Goal: Book appointment/travel/reservation

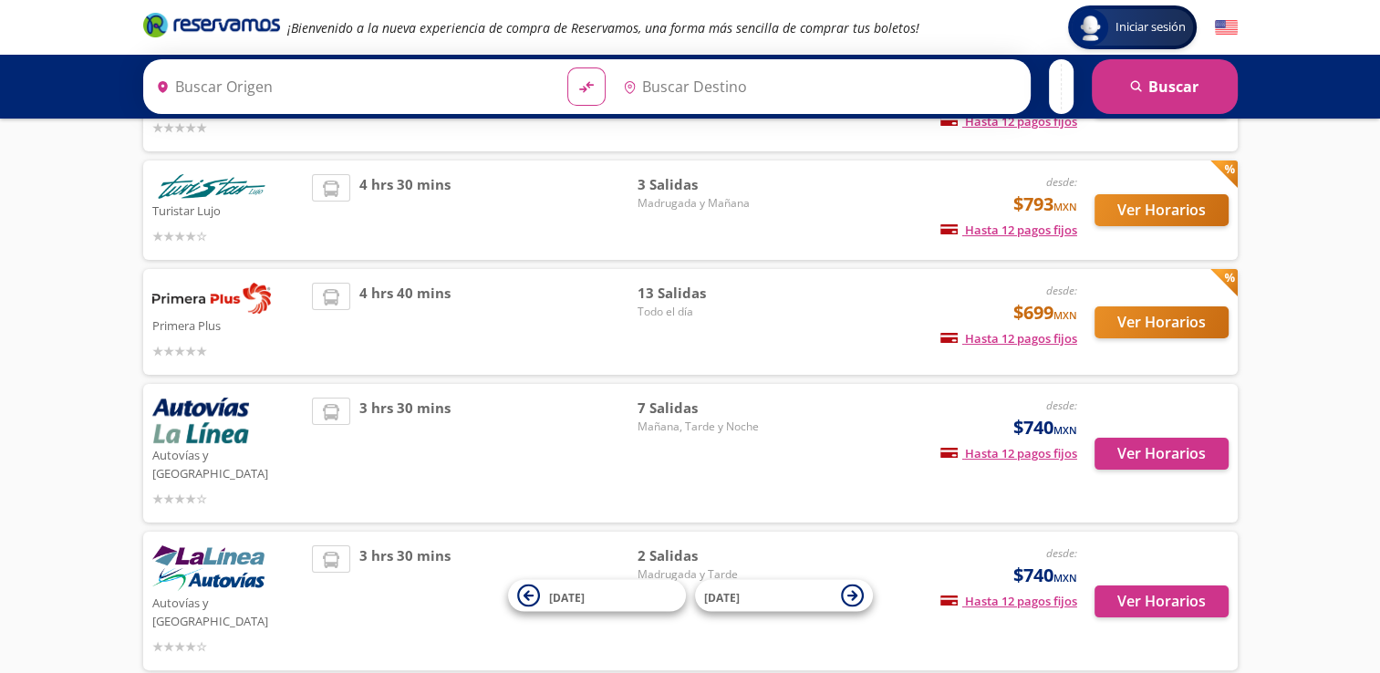
type input "[GEOGRAPHIC_DATA], [GEOGRAPHIC_DATA]"
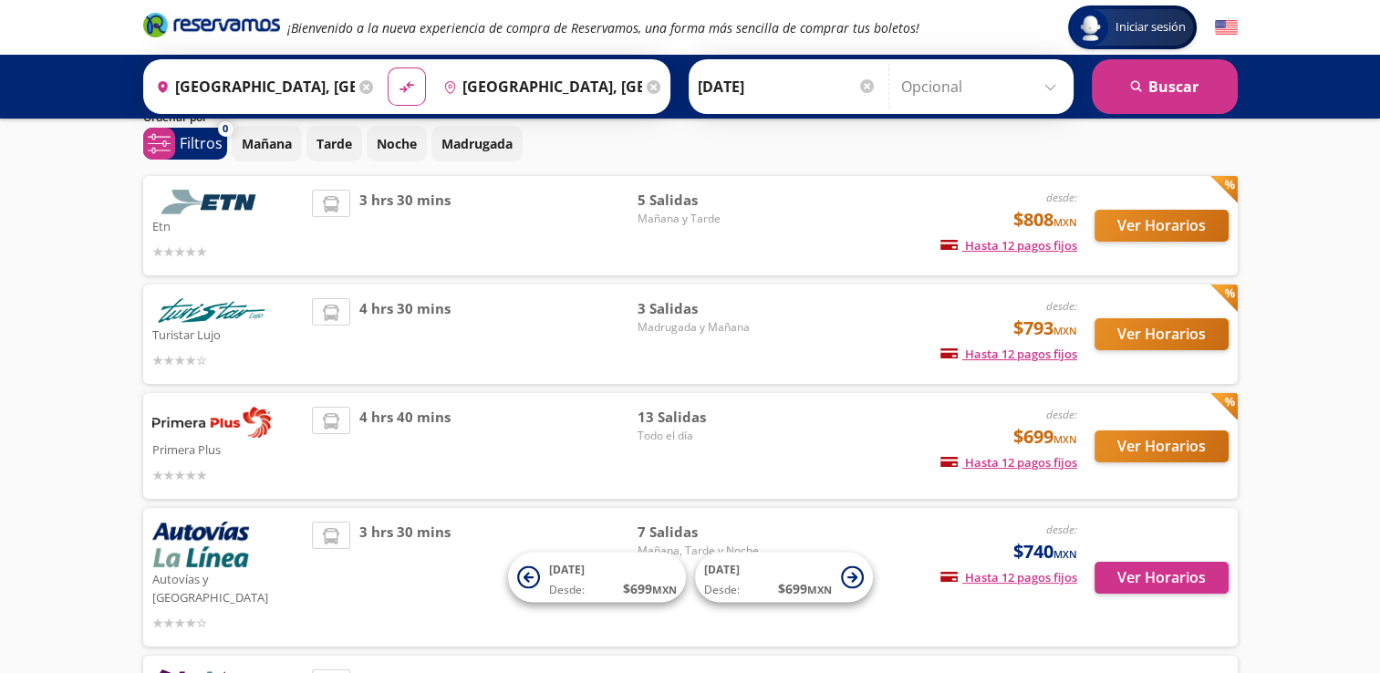
scroll to position [73, 0]
click at [1187, 445] on button "Ver Horarios" at bounding box center [1161, 446] width 134 height 32
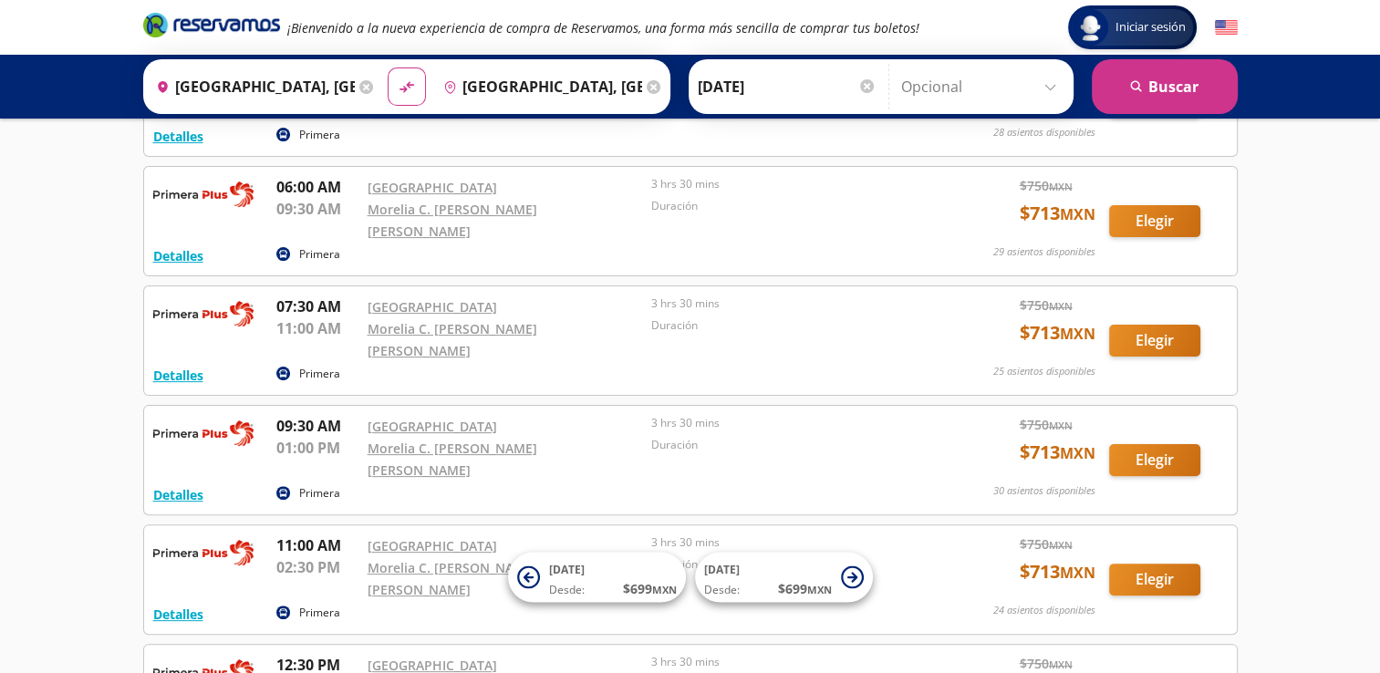
scroll to position [412, 0]
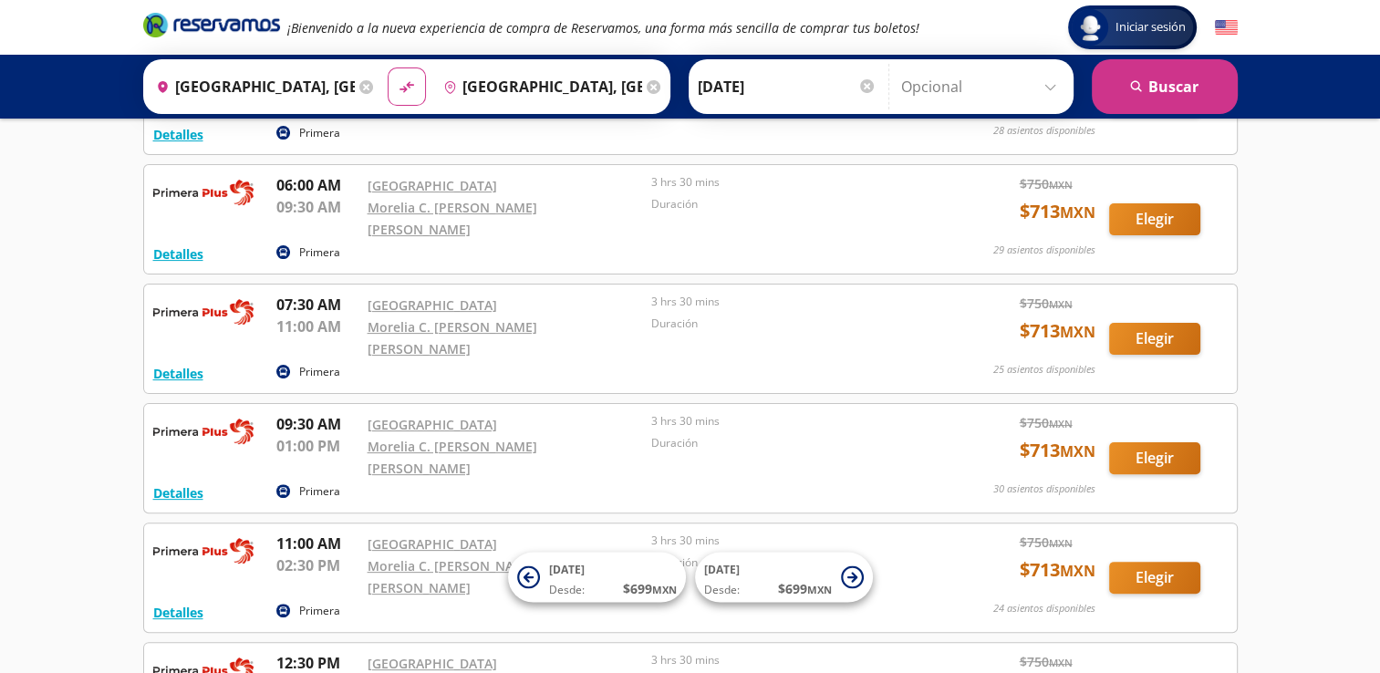
click at [461, 86] on input "[GEOGRAPHIC_DATA], [GEOGRAPHIC_DATA]" at bounding box center [539, 87] width 206 height 46
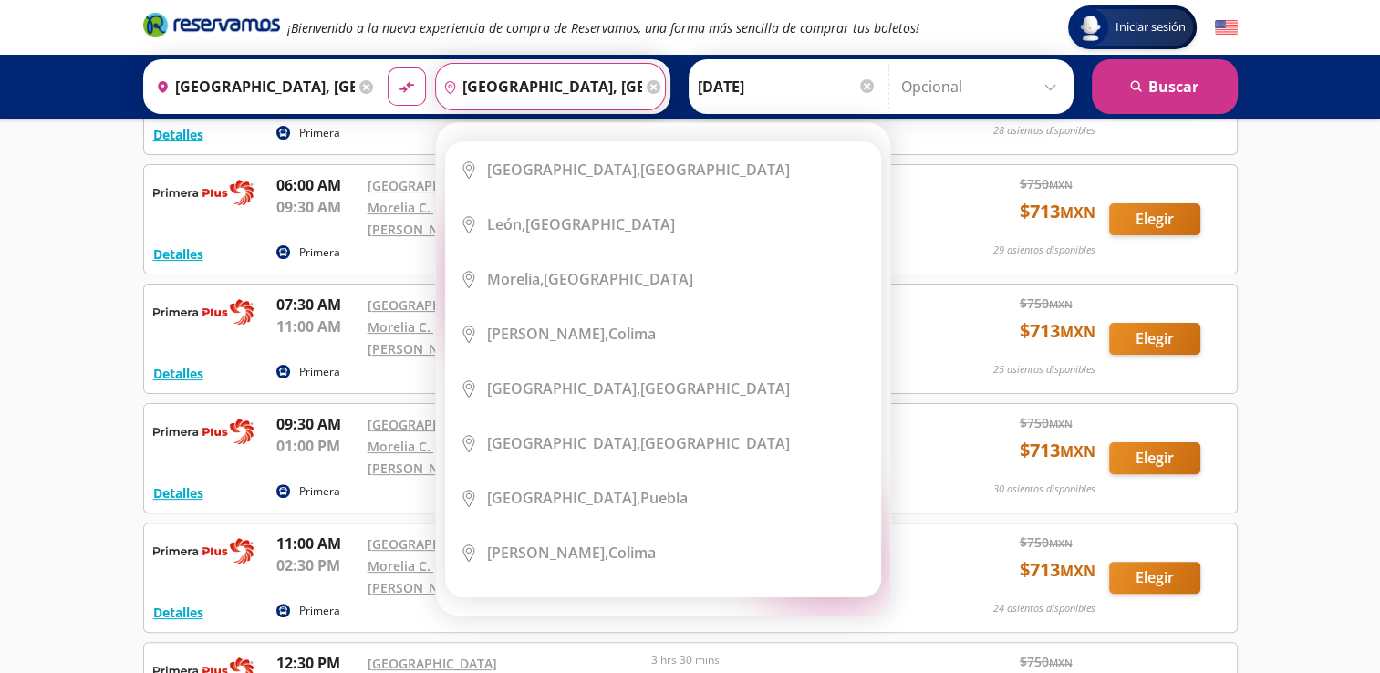
click at [512, 85] on input "[GEOGRAPHIC_DATA], [GEOGRAPHIC_DATA]" at bounding box center [539, 87] width 206 height 46
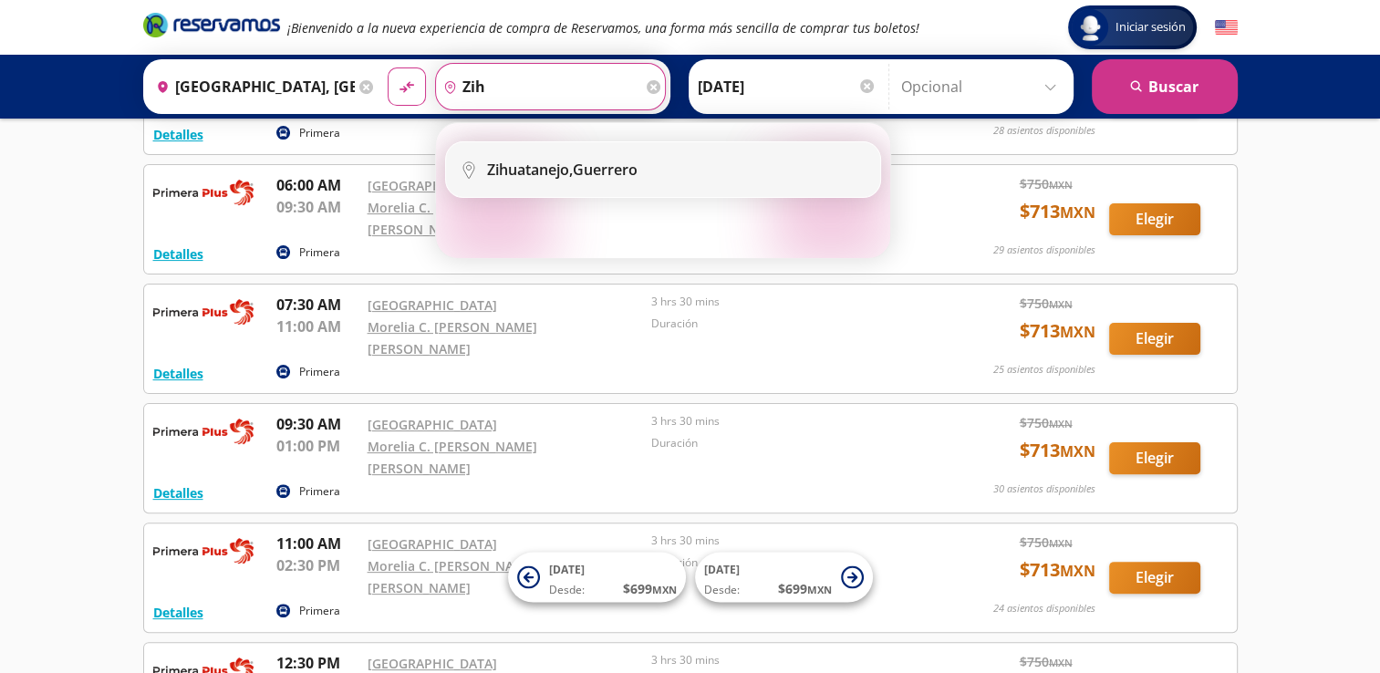
click at [584, 153] on li "City Icon [GEOGRAPHIC_DATA], [GEOGRAPHIC_DATA]" at bounding box center [663, 169] width 434 height 55
type input "Zihuatanejo, [GEOGRAPHIC_DATA]"
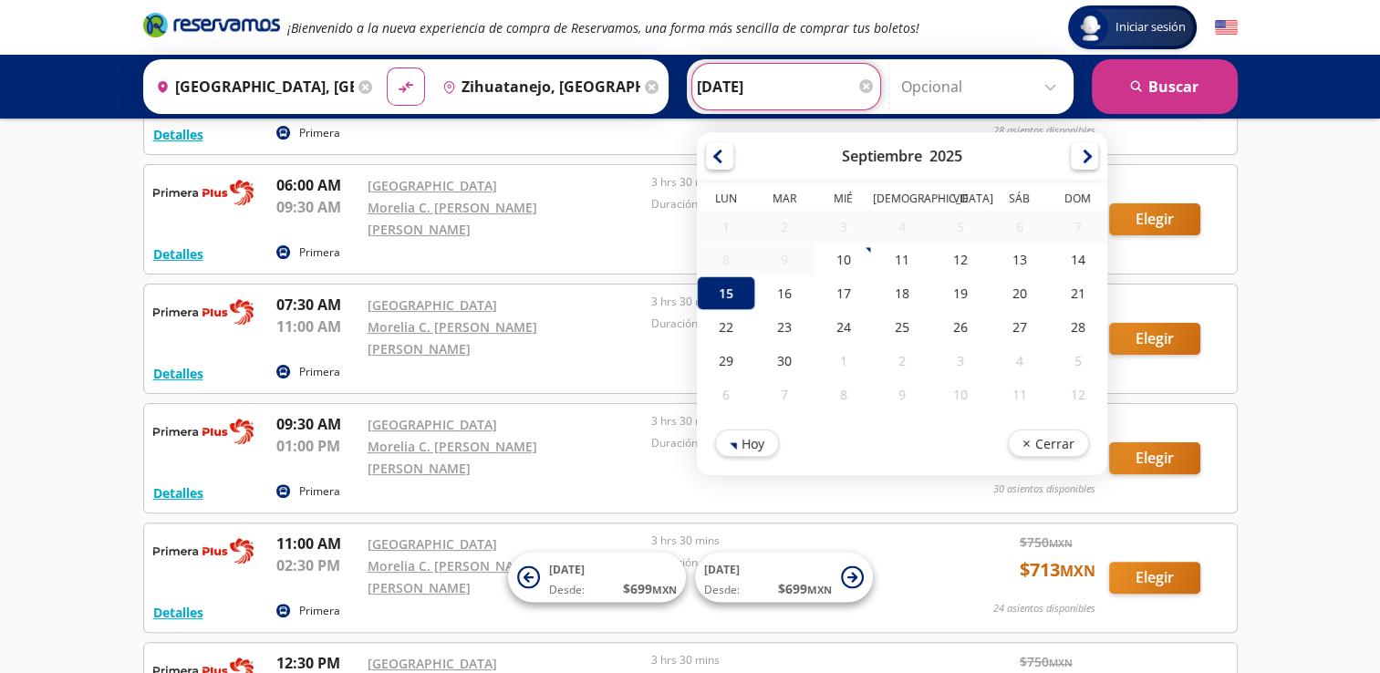
click at [730, 90] on input "[DATE]" at bounding box center [786, 87] width 179 height 46
click at [782, 281] on div "16" at bounding box center [784, 293] width 58 height 34
type input "[DATE]"
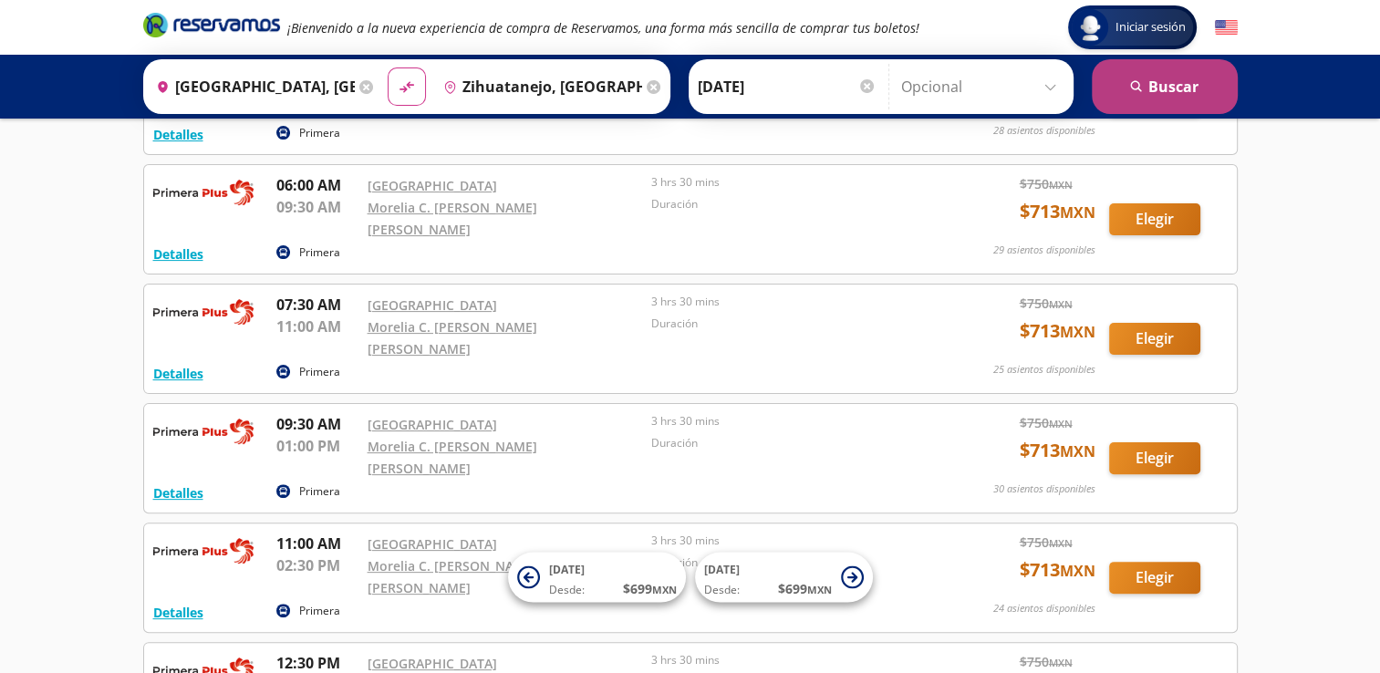
click at [1164, 90] on button "search [GEOGRAPHIC_DATA]" at bounding box center [1164, 86] width 146 height 55
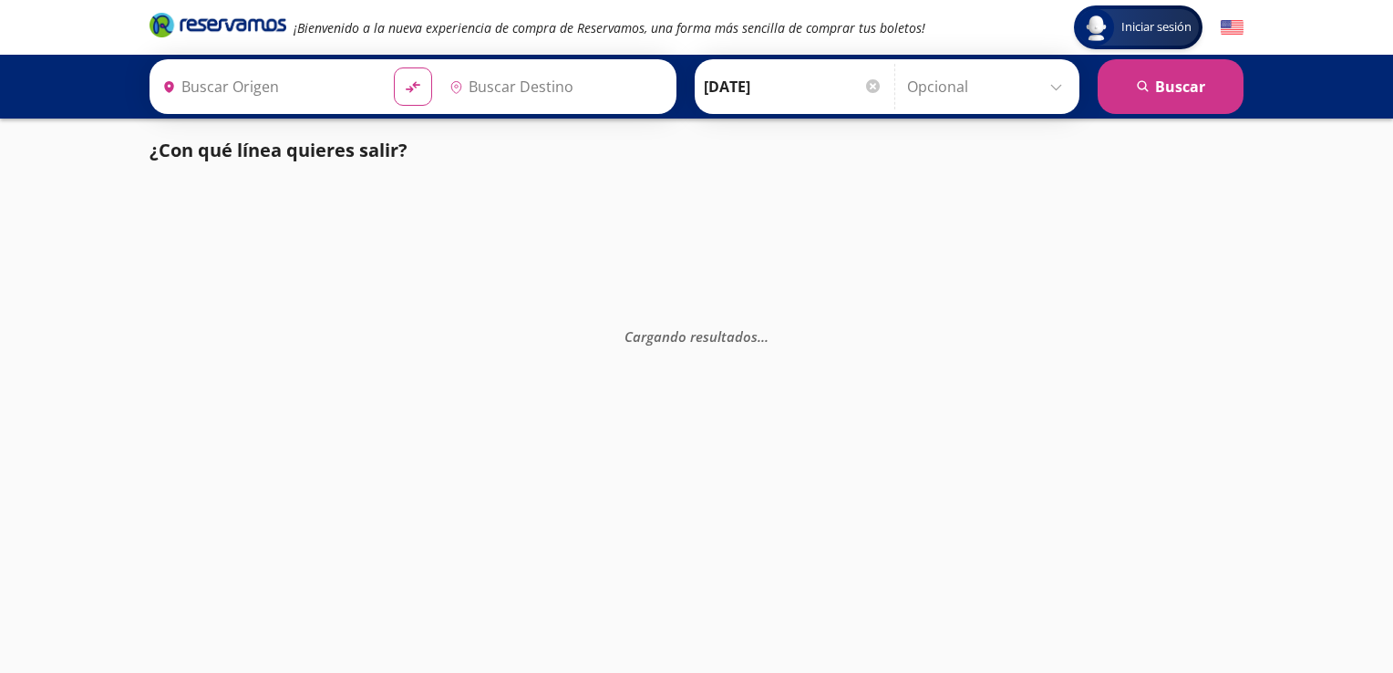
type input "[GEOGRAPHIC_DATA], [GEOGRAPHIC_DATA]"
type input "Zihuatanejo, [GEOGRAPHIC_DATA]"
